Goal: Task Accomplishment & Management: Use online tool/utility

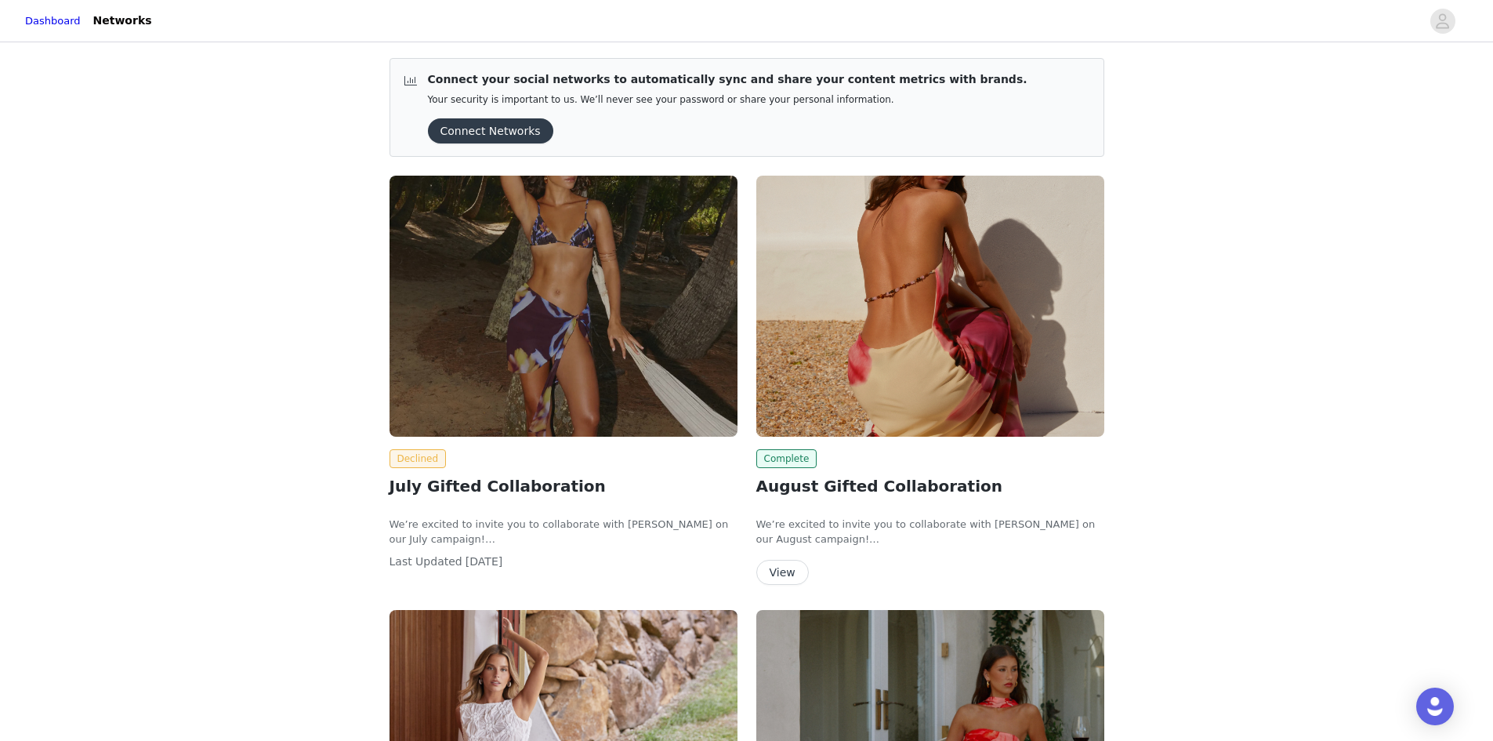
click at [782, 577] on button "View" at bounding box center [783, 572] width 53 height 25
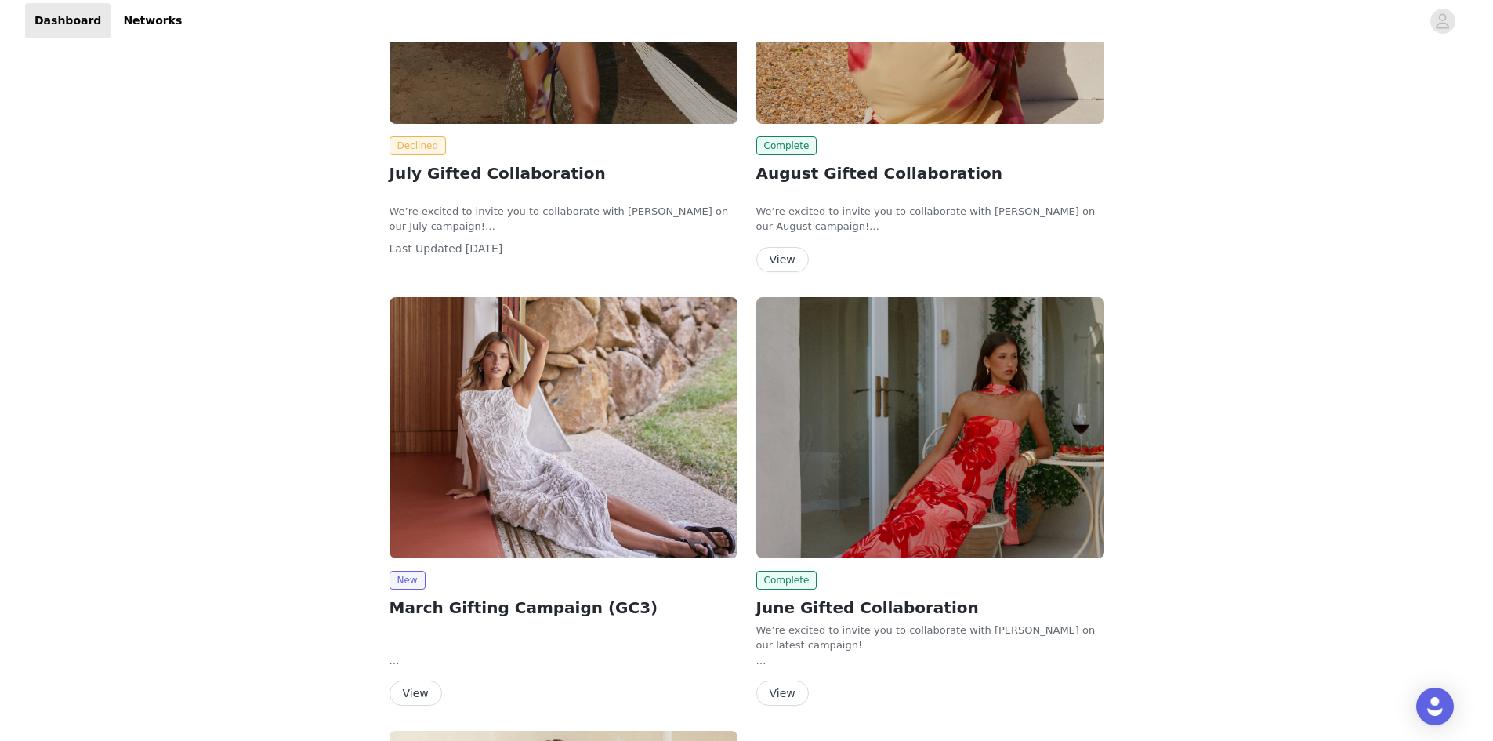
scroll to position [314, 0]
click at [1439, 707] on img "Open Intercom Messenger" at bounding box center [1435, 706] width 20 height 20
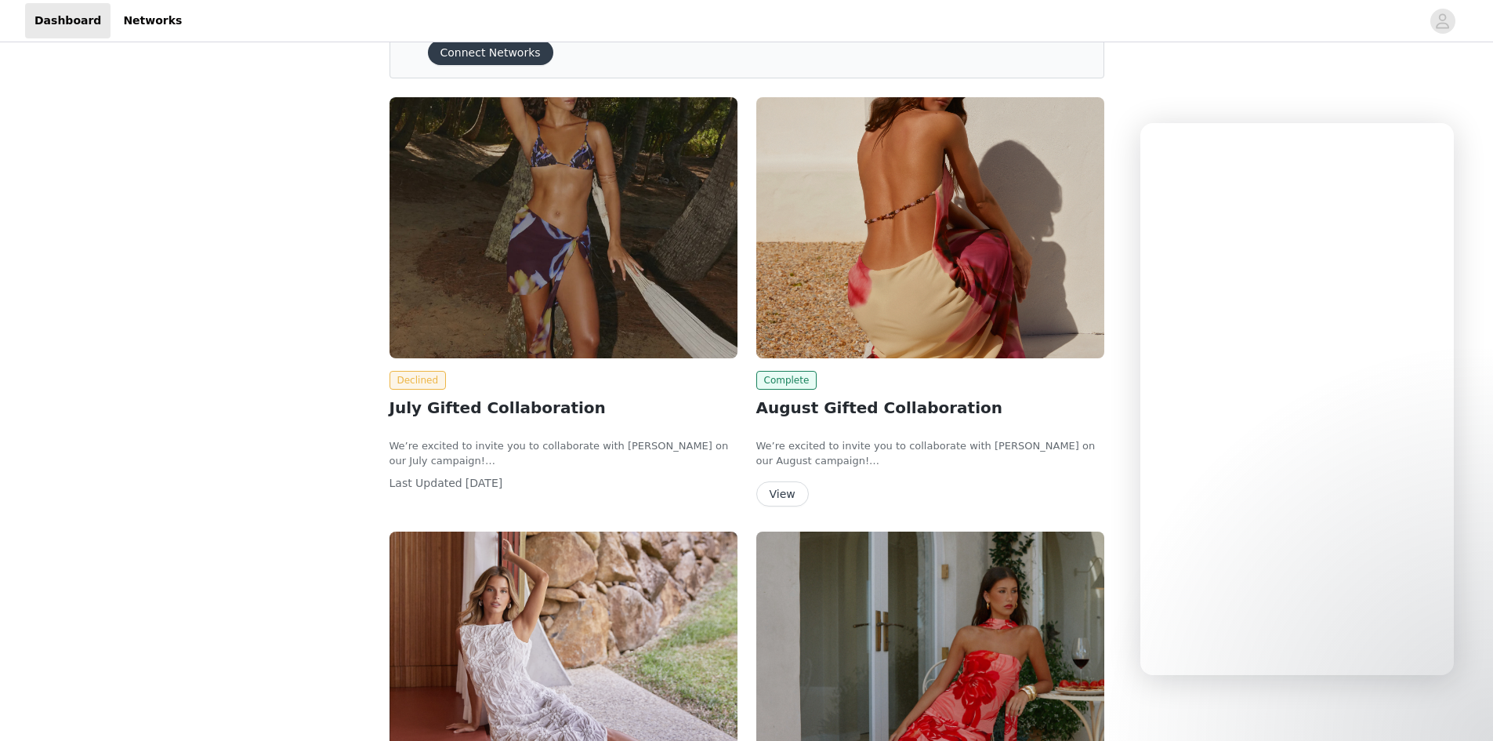
scroll to position [0, 0]
